Goal: Task Accomplishment & Management: Manage account settings

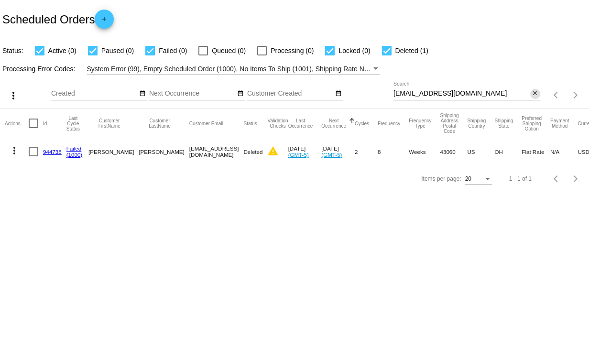
click at [535, 92] on mat-icon "close" at bounding box center [535, 94] width 7 height 8
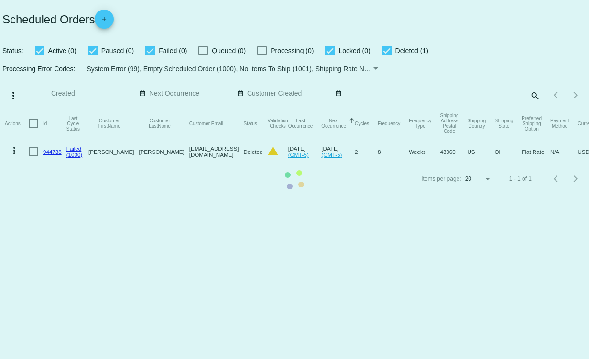
click at [526, 109] on mat-table "Actions Id Last Cycle Status Customer FirstName Customer LastName Customer Emai…" at bounding box center [294, 137] width 589 height 56
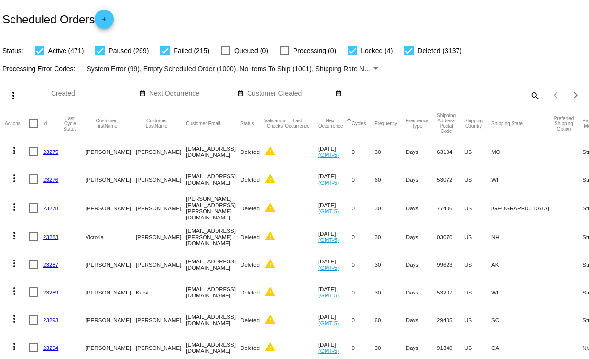
click at [530, 96] on mat-icon "search" at bounding box center [534, 95] width 11 height 15
click at [423, 93] on input "Search" at bounding box center [466, 94] width 147 height 8
paste input "[EMAIL_ADDRESS][DOMAIN_NAME]"
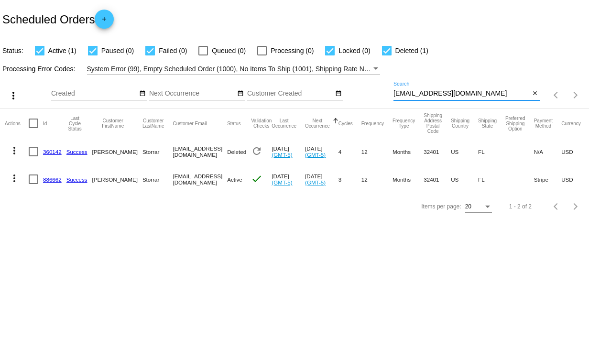
type input "[EMAIL_ADDRESS][DOMAIN_NAME]"
click at [54, 179] on link "886662" at bounding box center [52, 179] width 19 height 6
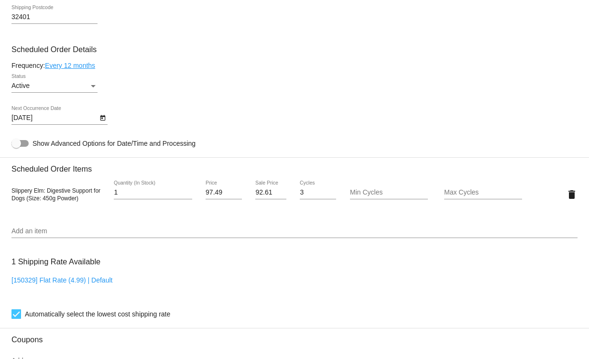
scroll to position [526, 0]
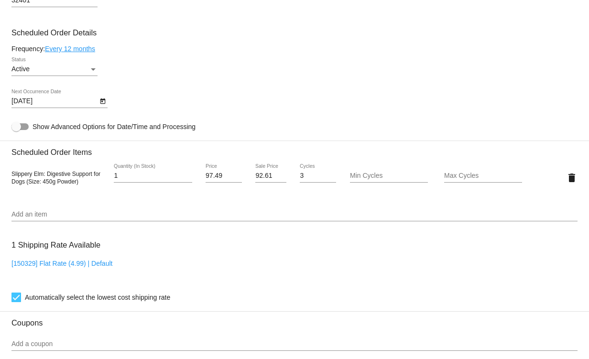
drag, startPoint x: 83, startPoint y: 184, endPoint x: 0, endPoint y: 176, distance: 83.1
click at [0, 176] on mat-card "Customer 1330498: [PERSON_NAME] [EMAIL_ADDRESS][DOMAIN_NAME] Customer Shipping …" at bounding box center [294, 155] width 589 height 956
copy span "Slippery Elm: Digestive Support for Dogs (Size: 450g Powder)"
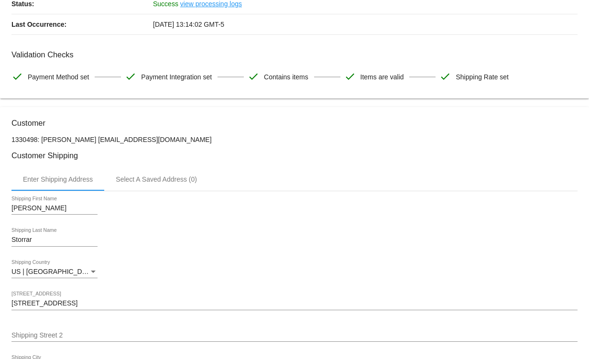
scroll to position [0, 0]
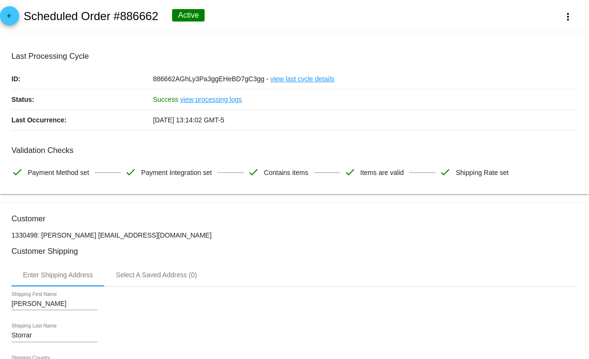
click at [12, 16] on mat-icon "arrow_back" at bounding box center [9, 17] width 11 height 11
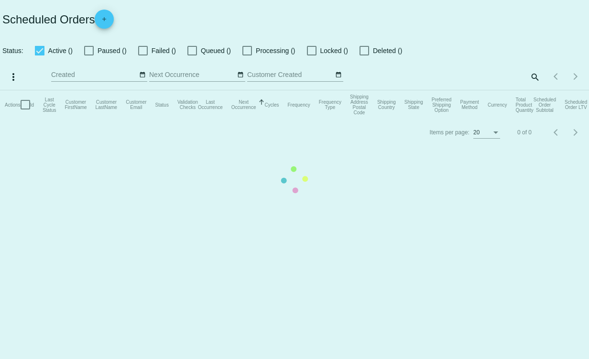
checkbox input "true"
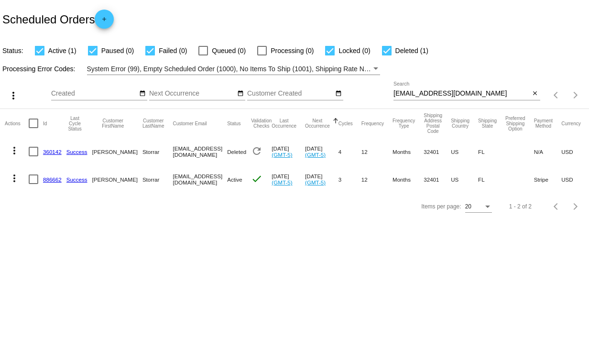
click at [51, 181] on link "886662" at bounding box center [52, 179] width 19 height 6
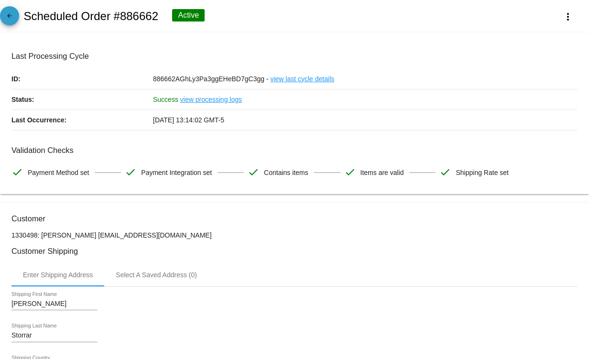
click at [9, 15] on mat-icon "arrow_back" at bounding box center [9, 17] width 11 height 11
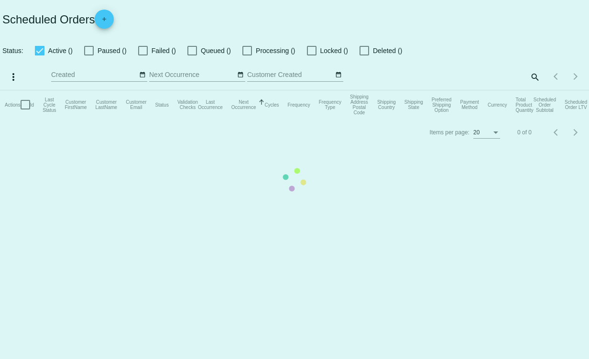
checkbox input "true"
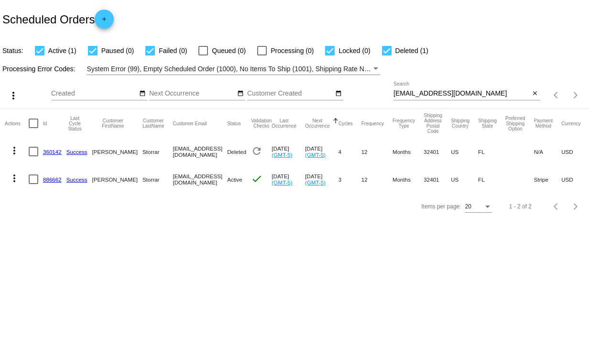
click at [56, 178] on link "886662" at bounding box center [52, 179] width 19 height 6
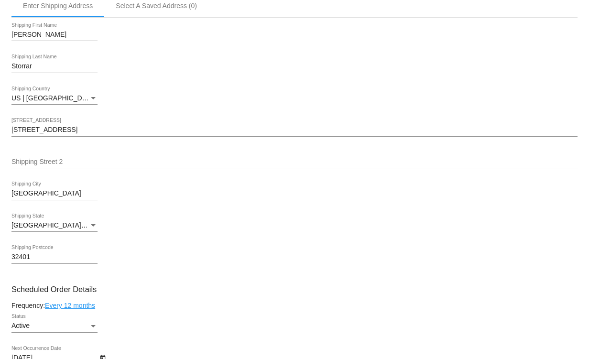
scroll to position [478, 0]
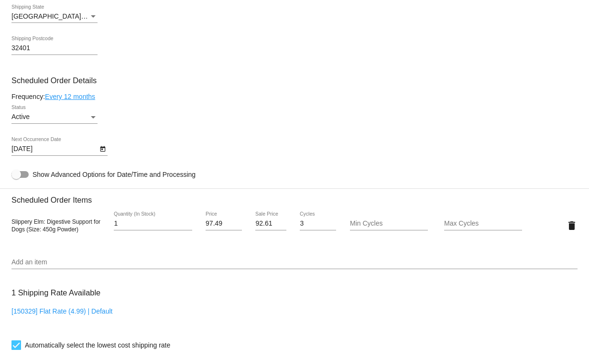
drag, startPoint x: 79, startPoint y: 233, endPoint x: 62, endPoint y: 227, distance: 18.3
click at [62, 227] on div "Slippery Elm: Digestive Support for Dogs (Size: 450g Powder)" at bounding box center [58, 224] width 94 height 15
click at [89, 239] on div "Slippery Elm: Digestive Support for Dogs (Size: 450g Powder) 1 Quantity (In Sto…" at bounding box center [294, 225] width 566 height 27
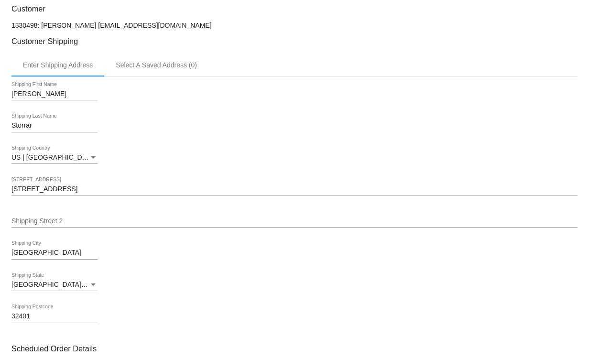
scroll to position [191, 0]
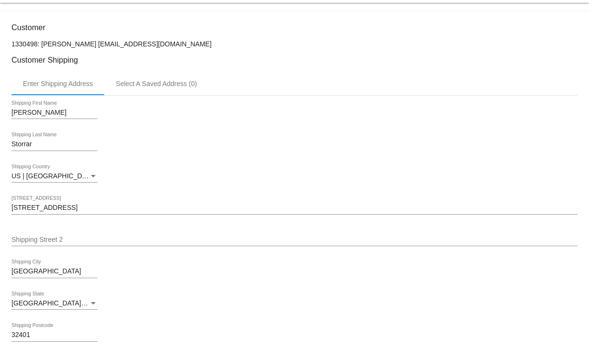
drag, startPoint x: 178, startPoint y: 44, endPoint x: 76, endPoint y: 37, distance: 102.5
copy p "[EMAIL_ADDRESS][DOMAIN_NAME]"
drag, startPoint x: 75, startPoint y: 46, endPoint x: 43, endPoint y: 46, distance: 32.5
click at [43, 46] on p "1330498: [PERSON_NAME] [EMAIL_ADDRESS][DOMAIN_NAME]" at bounding box center [294, 44] width 566 height 8
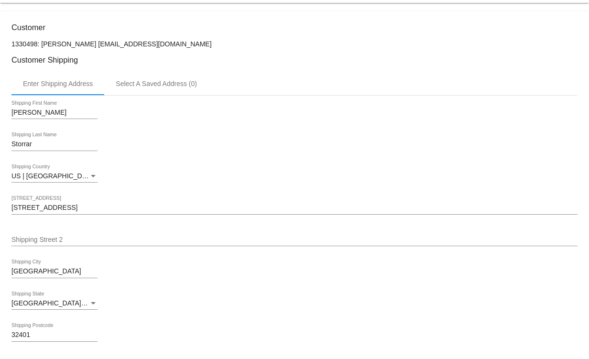
drag, startPoint x: 76, startPoint y: 46, endPoint x: 42, endPoint y: 47, distance: 34.4
click at [42, 47] on p "1330498: [PERSON_NAME] [EMAIL_ADDRESS][DOMAIN_NAME]" at bounding box center [294, 44] width 566 height 8
copy p "[PERSON_NAME]"
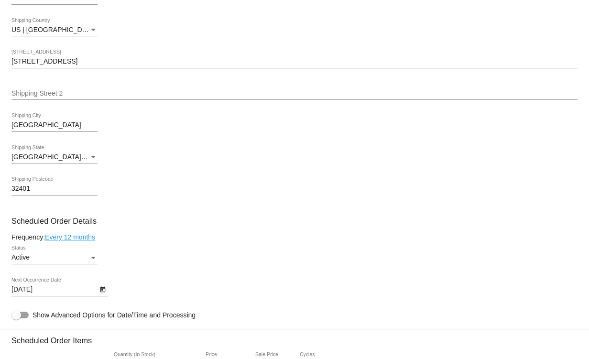
scroll to position [229, 0]
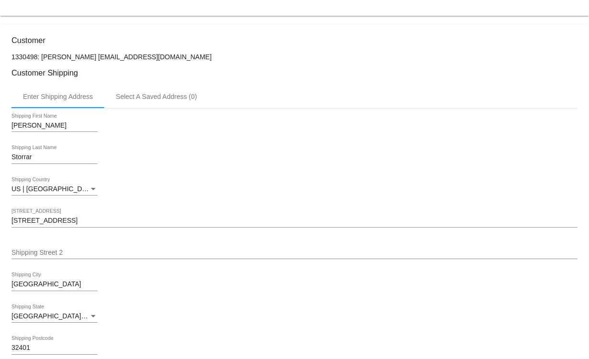
drag, startPoint x: 77, startPoint y: 7, endPoint x: 61, endPoint y: 6, distance: 15.8
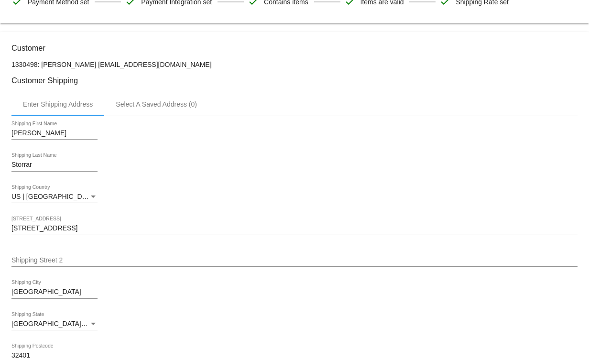
click at [83, 80] on h3 "Customer Shipping" at bounding box center [294, 80] width 566 height 9
drag, startPoint x: 78, startPoint y: 65, endPoint x: 41, endPoint y: 66, distance: 36.8
click at [41, 66] on p "1330498: [PERSON_NAME] [EMAIL_ADDRESS][DOMAIN_NAME]" at bounding box center [294, 65] width 566 height 8
copy p "[PERSON_NAME]"
drag, startPoint x: 97, startPoint y: 76, endPoint x: 81, endPoint y: 66, distance: 18.2
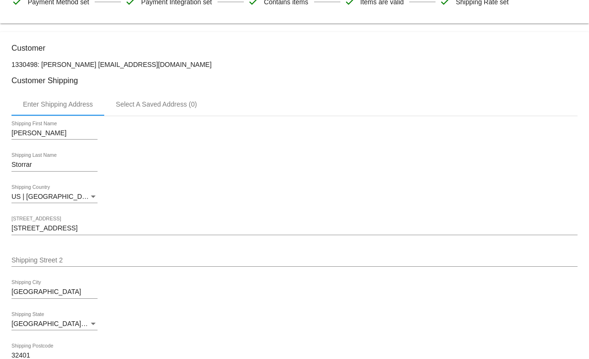
drag, startPoint x: 77, startPoint y: 66, endPoint x: 41, endPoint y: 68, distance: 35.9
click at [41, 68] on p "1330498: [PERSON_NAME] [EMAIL_ADDRESS][DOMAIN_NAME]" at bounding box center [294, 65] width 566 height 8
copy p "[PERSON_NAME]"
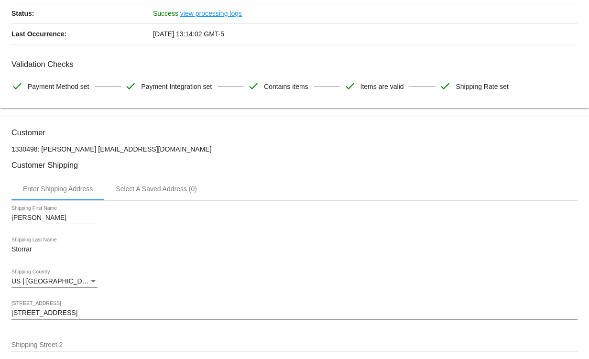
scroll to position [0, 0]
